Goal: Task Accomplishment & Management: Use online tool/utility

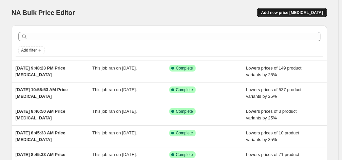
click at [294, 13] on span "Add new price [MEDICAL_DATA]" at bounding box center [292, 12] width 62 height 5
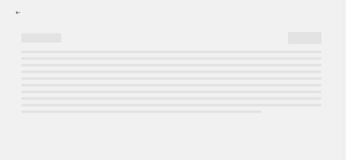
select select "percentage"
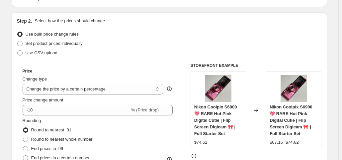
scroll to position [60, 0]
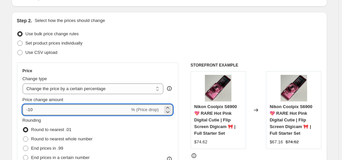
click at [70, 111] on input "-10" at bounding box center [76, 109] width 107 height 11
type input "-1"
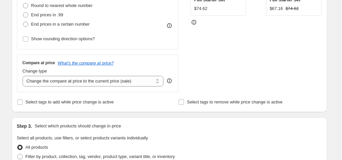
scroll to position [193, 0]
type input "-30"
click at [60, 17] on span "End prices in .99" at bounding box center [47, 14] width 32 height 5
click at [23, 12] on input "End prices in .99" at bounding box center [23, 12] width 0 height 0
radio input "true"
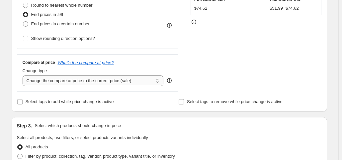
click at [95, 81] on select "Change the compare at price to the current price (sale) Change the compare at p…" at bounding box center [93, 80] width 141 height 11
select select "no_change"
click at [24, 75] on select "Change the compare at price to the current price (sale) Change the compare at p…" at bounding box center [93, 80] width 141 height 11
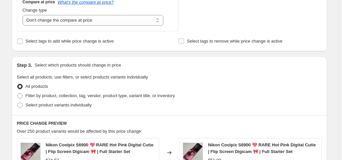
scroll to position [254, 0]
click at [87, 94] on span "Filter by product, collection, tag, vendor, product type, variant title, or inv…" at bounding box center [101, 95] width 150 height 5
click at [18, 93] on input "Filter by product, collection, tag, vendor, product type, variant title, or inv…" at bounding box center [17, 93] width 0 height 0
radio input "true"
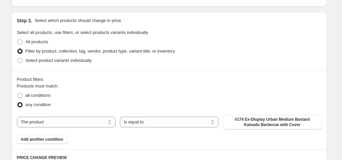
scroll to position [301, 0]
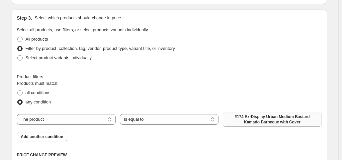
click at [251, 118] on span "#174 Ex-Display Urban Medium Bastard Kamado Barbecue with Cover" at bounding box center [272, 119] width 91 height 11
click at [43, 91] on span "all conditions" at bounding box center [38, 92] width 25 height 5
click at [18, 90] on input "all conditions" at bounding box center [17, 90] width 0 height 0
radio input "true"
click at [86, 120] on select "The product The product's collection The product's tag The product's vendor The…" at bounding box center [66, 119] width 99 height 11
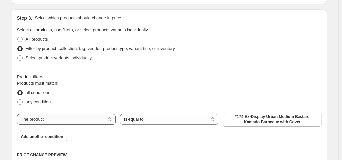
select select "collection"
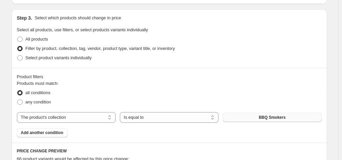
click at [251, 117] on button "BBQ Smokers" at bounding box center [272, 117] width 99 height 9
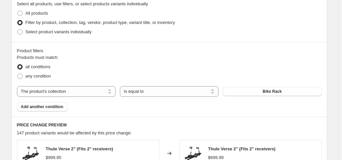
scroll to position [329, 0]
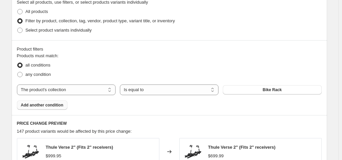
click at [59, 106] on span "Add another condition" at bounding box center [42, 104] width 43 height 5
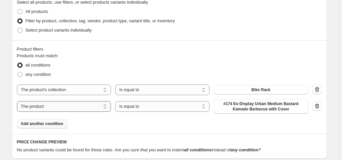
click at [70, 107] on select "The product The product's collection The product's tag The product's vendor The…" at bounding box center [64, 106] width 94 height 11
select select "collection"
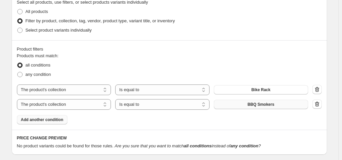
click at [257, 101] on button "BBQ Smokers" at bounding box center [261, 104] width 94 height 9
click at [51, 117] on span "Add another condition" at bounding box center [42, 119] width 43 height 5
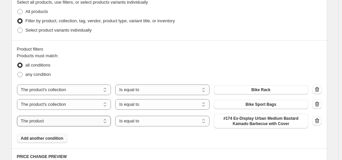
click at [56, 121] on select "The product The product's collection The product's tag The product's vendor The…" at bounding box center [64, 121] width 94 height 11
select select "collection"
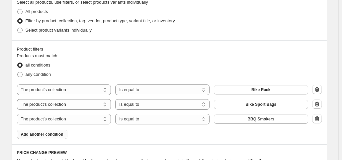
click at [255, 120] on span "BBQ Smokers" at bounding box center [261, 118] width 27 height 5
click at [60, 134] on span "Add another condition" at bounding box center [42, 134] width 43 height 5
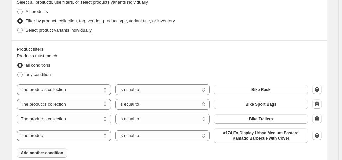
click at [55, 152] on span "Add another condition" at bounding box center [42, 152] width 43 height 5
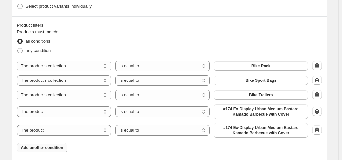
scroll to position [380, 0]
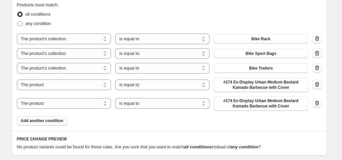
click at [50, 127] on div "Product filters Products must match: all conditions any condition The product T…" at bounding box center [170, 59] width 316 height 141
click at [56, 122] on span "Add another condition" at bounding box center [42, 120] width 43 height 5
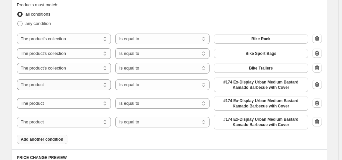
click at [67, 89] on select "The product The product's collection The product's tag The product's vendor The…" at bounding box center [64, 84] width 94 height 11
select select "collection"
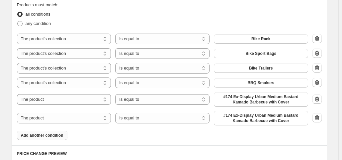
click at [250, 82] on button "BBQ Smokers" at bounding box center [261, 82] width 94 height 9
click at [321, 98] on icon "button" at bounding box center [317, 99] width 7 height 7
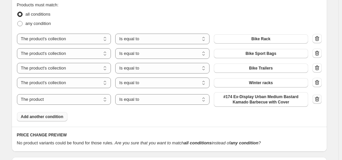
click at [321, 98] on icon "button" at bounding box center [317, 99] width 7 height 7
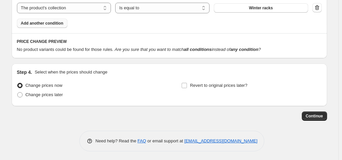
scroll to position [455, 0]
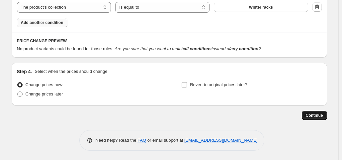
click at [316, 112] on button "Continue" at bounding box center [314, 115] width 25 height 9
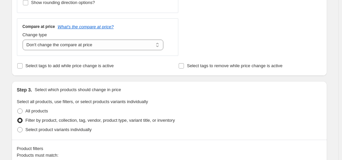
scroll to position [326, 0]
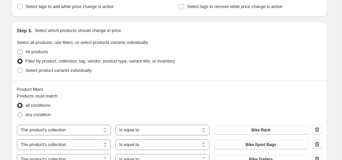
click at [40, 49] on span "All products" at bounding box center [37, 51] width 23 height 5
click at [18, 49] on input "All products" at bounding box center [17, 49] width 0 height 0
radio input "true"
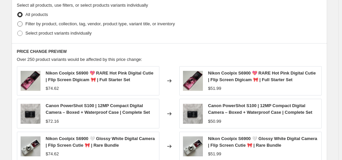
scroll to position [288, 0]
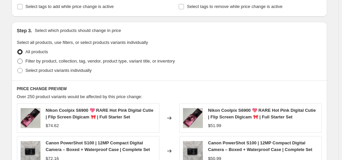
click at [57, 60] on span "Filter by product, collection, tag, vendor, product type, variant title, or inv…" at bounding box center [101, 60] width 150 height 5
click at [18, 59] on input "Filter by product, collection, tag, vendor, product type, variant title, or inv…" at bounding box center [17, 58] width 0 height 0
radio input "true"
select select "collection"
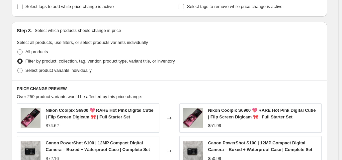
select select "collection"
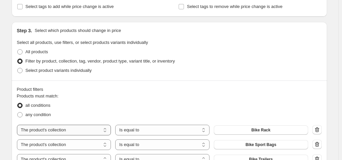
click at [90, 133] on select "The product The product's collection The product's tag The product's vendor The…" at bounding box center [64, 130] width 94 height 11
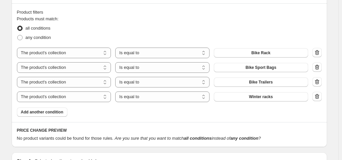
scroll to position [375, 0]
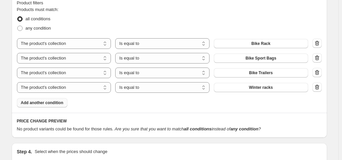
click at [51, 104] on span "Add another condition" at bounding box center [42, 102] width 43 height 5
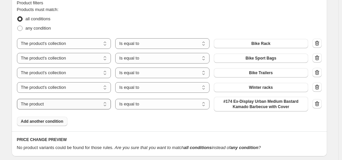
click at [65, 104] on select "The product The product's collection The product's tag The product's vendor The…" at bounding box center [64, 104] width 94 height 11
select select "product_status"
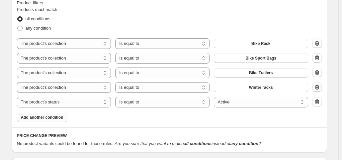
click at [319, 84] on icon "button" at bounding box center [317, 87] width 7 height 7
select select "product_status"
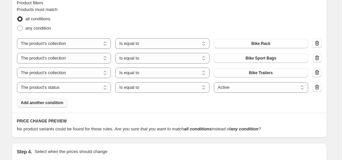
click at [319, 72] on icon "button" at bounding box center [317, 72] width 7 height 7
select select "product_status"
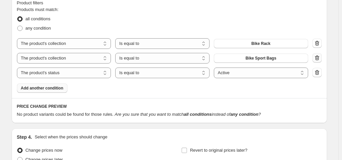
click at [319, 56] on icon "button" at bounding box center [317, 57] width 4 height 5
select select "product_status"
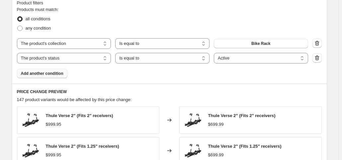
click at [321, 40] on icon "button" at bounding box center [317, 43] width 7 height 7
select select "product_status"
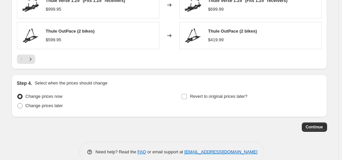
scroll to position [578, 0]
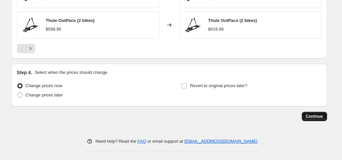
click at [320, 112] on button "Continue" at bounding box center [314, 116] width 25 height 9
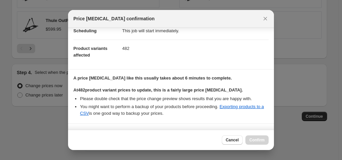
scroll to position [114, 0]
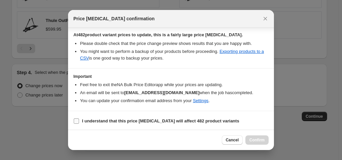
click at [105, 121] on b "I understand that this price [MEDICAL_DATA] will affect 482 product variants" at bounding box center [160, 120] width 157 height 5
click at [79, 121] on input "I understand that this price [MEDICAL_DATA] will affect 482 product variants" at bounding box center [76, 120] width 5 height 5
checkbox input "true"
click at [260, 141] on span "Confirm" at bounding box center [257, 139] width 15 height 5
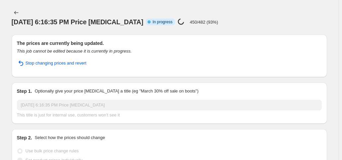
select select "percentage"
select select "no_change"
select select "product_status"
